Goal: Task Accomplishment & Management: Manage account settings

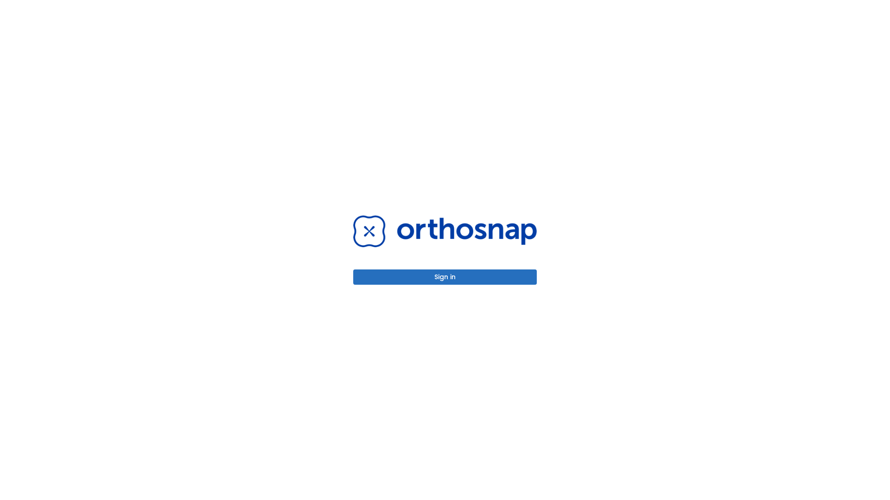
click at [445, 277] on button "Sign in" at bounding box center [444, 277] width 183 height 15
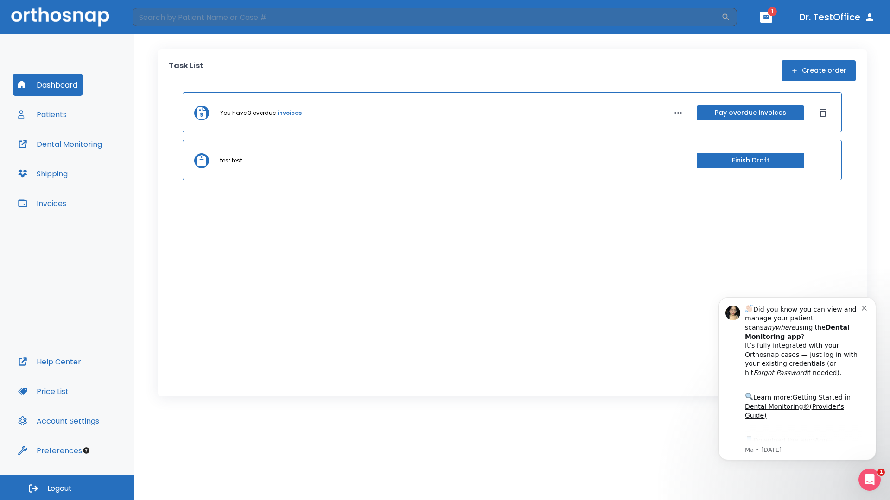
click at [67, 488] on span "Logout" at bounding box center [59, 489] width 25 height 10
